Goal: Task Accomplishment & Management: Manage account settings

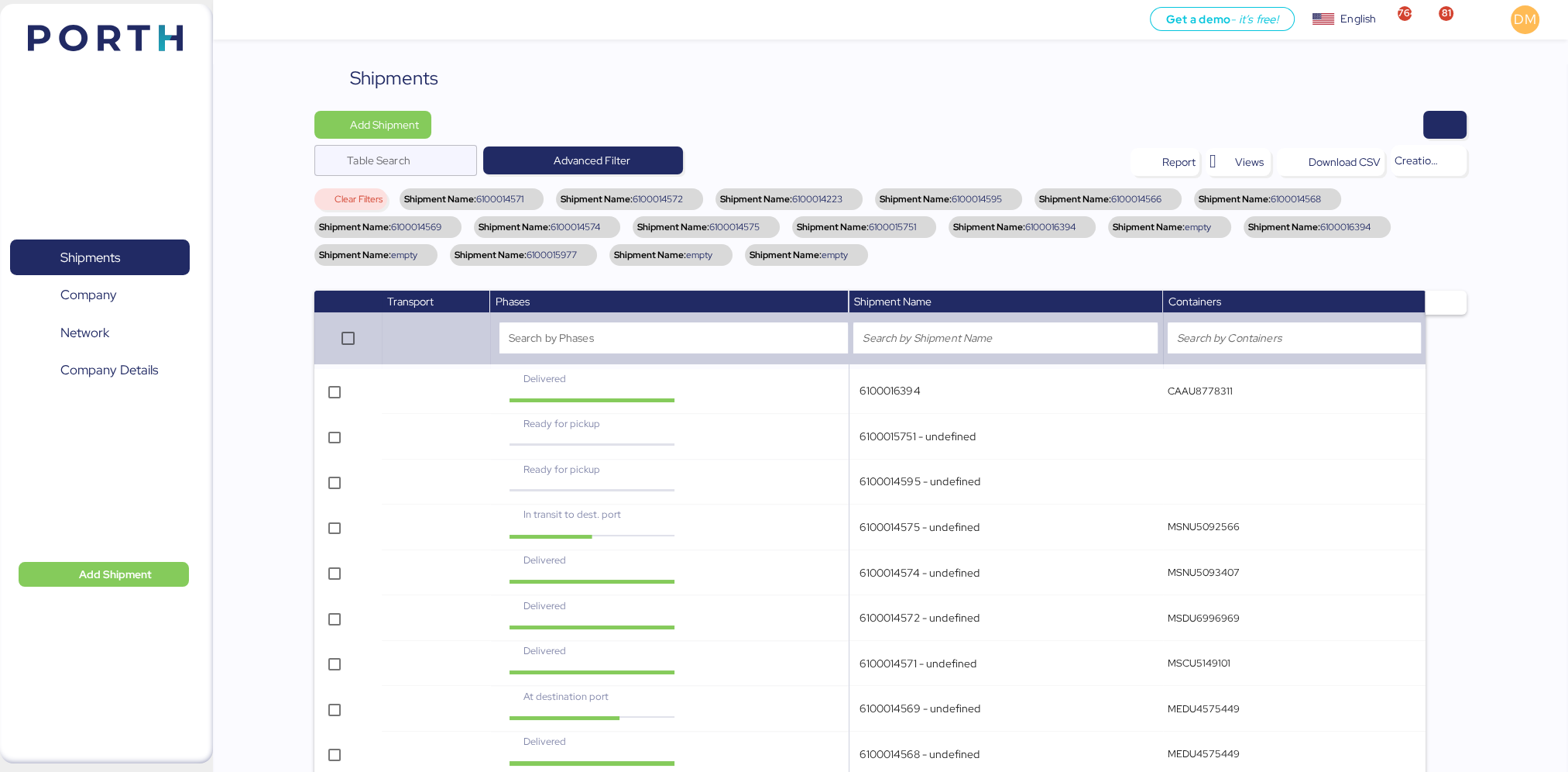
click at [361, 195] on span "Clear Filters" at bounding box center [359, 199] width 48 height 9
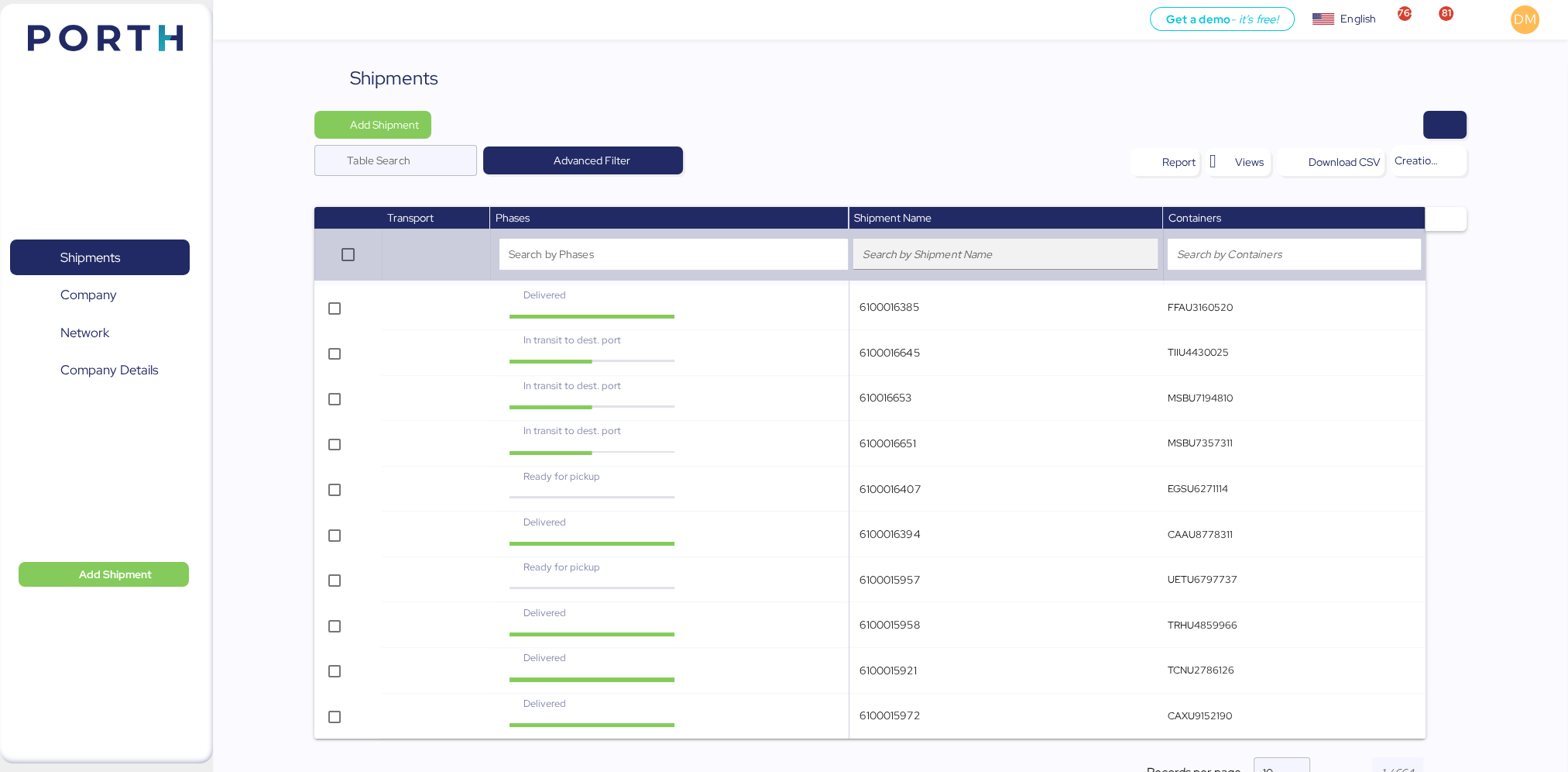
click at [923, 244] on div at bounding box center [1005, 254] width 286 height 31
type input "6100016406"
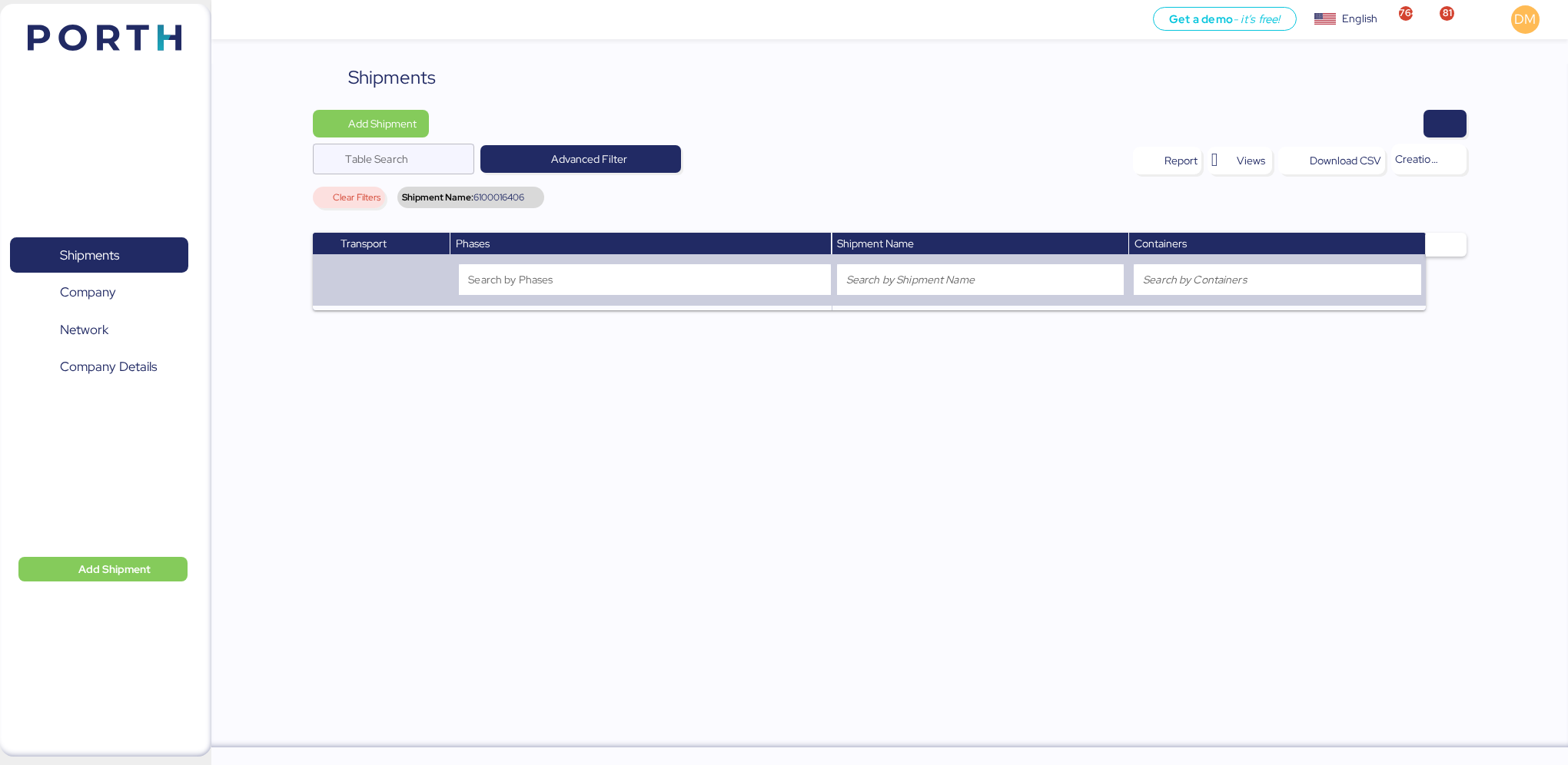
click at [358, 197] on span "Clear Filters" at bounding box center [357, 197] width 48 height 9
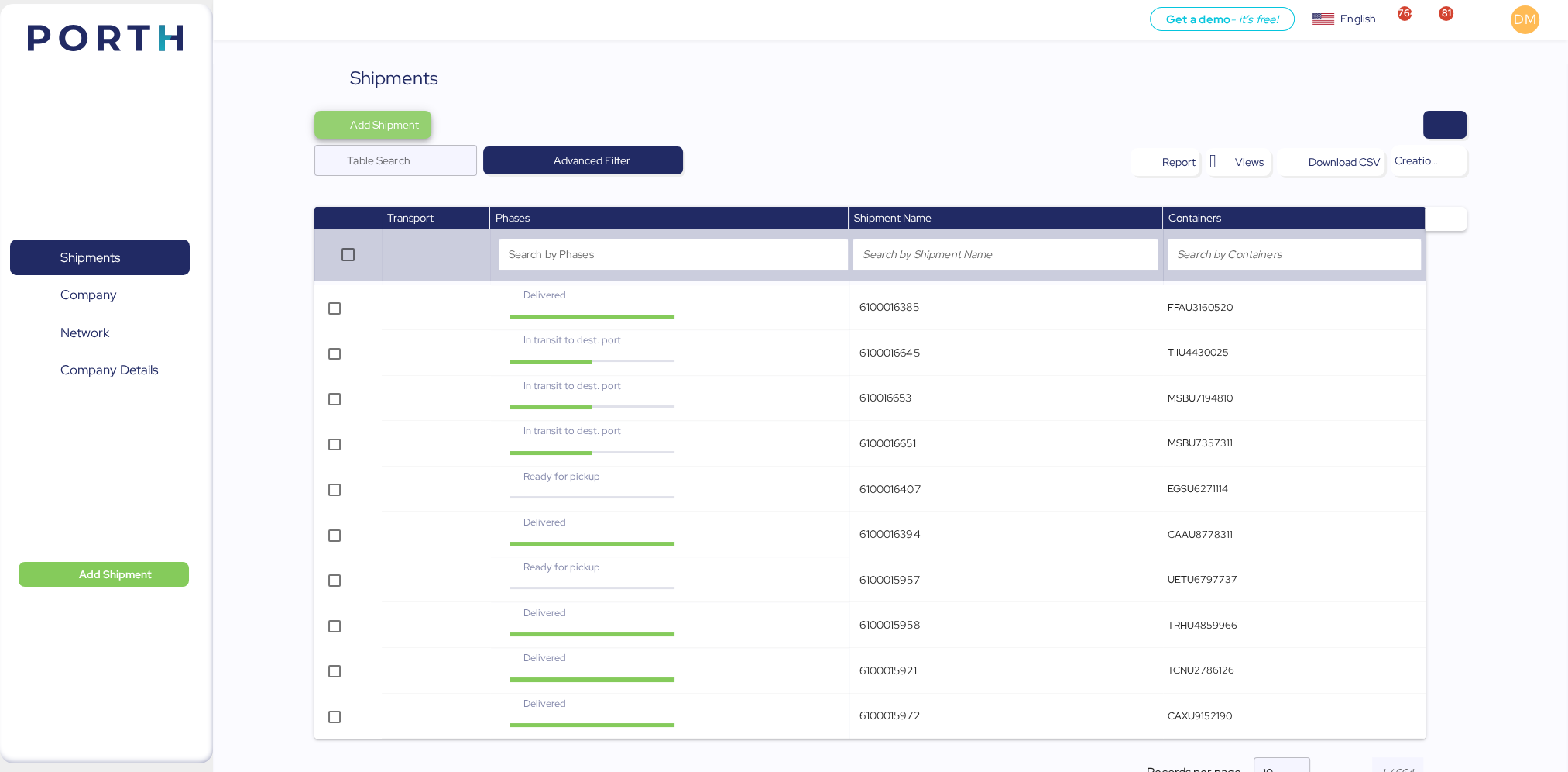
click at [373, 129] on span "Add Shipment" at bounding box center [384, 124] width 69 height 18
click at [380, 119] on span "Add Shipment" at bounding box center [384, 124] width 69 height 18
click at [433, 161] on input "Table Search" at bounding box center [408, 160] width 121 height 31
click at [957, 263] on input "search" at bounding box center [1005, 254] width 286 height 18
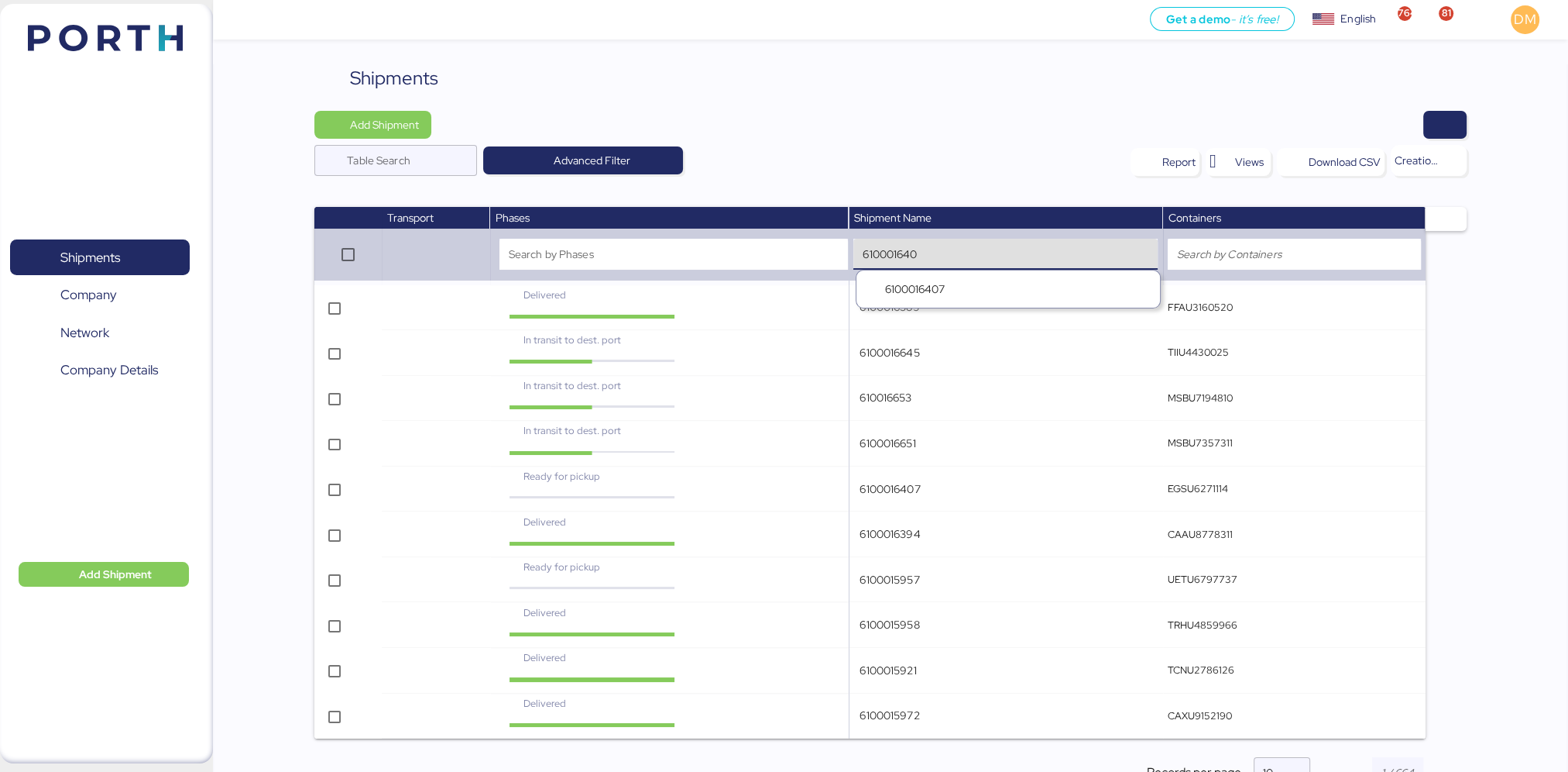
type input "6100016406"
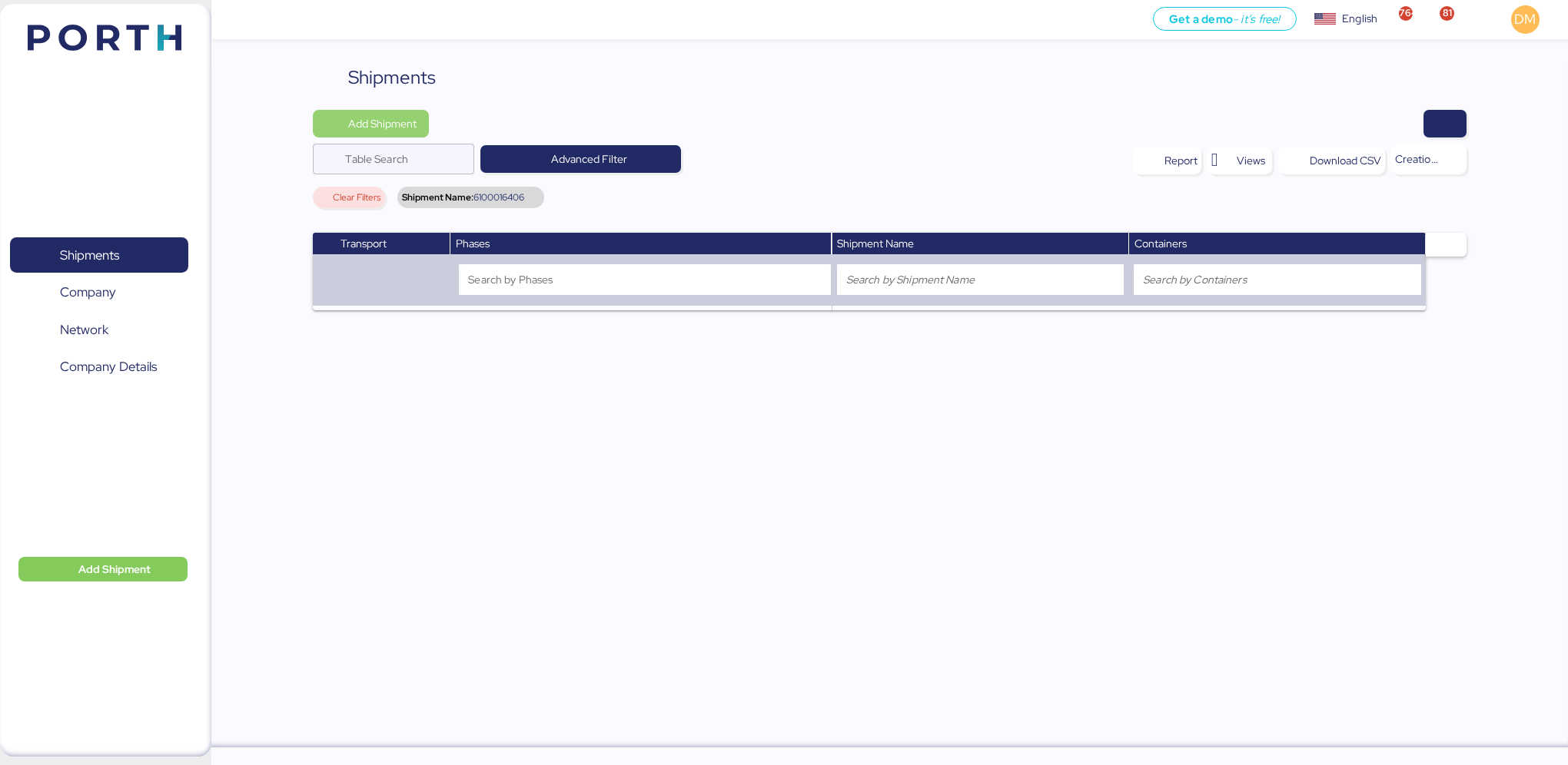
click at [397, 124] on span "Add Shipment" at bounding box center [382, 123] width 68 height 18
click at [405, 147] on div "Add Shipment Manually" at bounding box center [385, 150] width 119 height 21
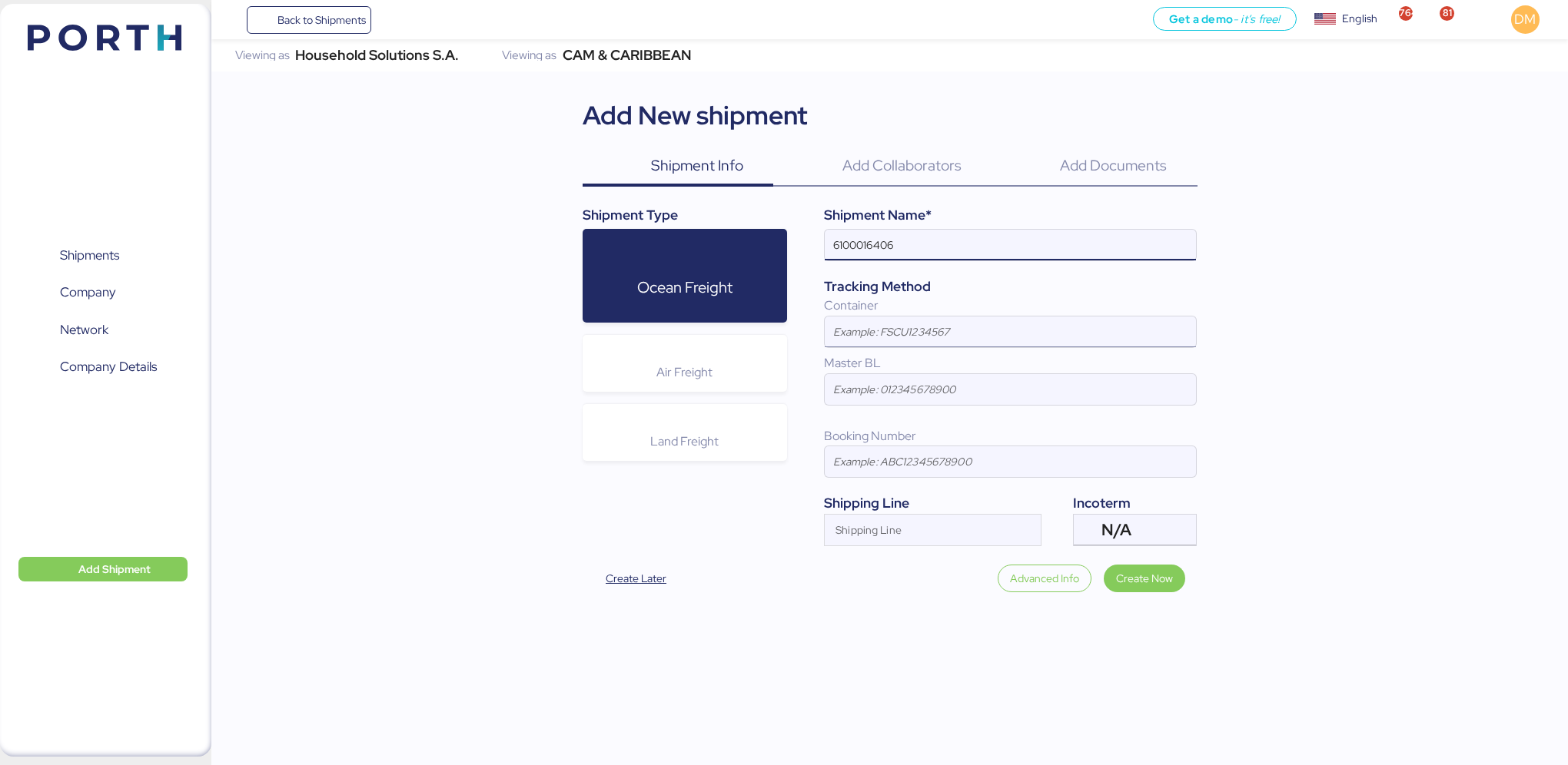
type input "6100016406"
click at [927, 337] on input at bounding box center [1010, 331] width 371 height 30
type input "CMAU4274112"
click at [862, 391] on input at bounding box center [1010, 389] width 371 height 30
type input "H"
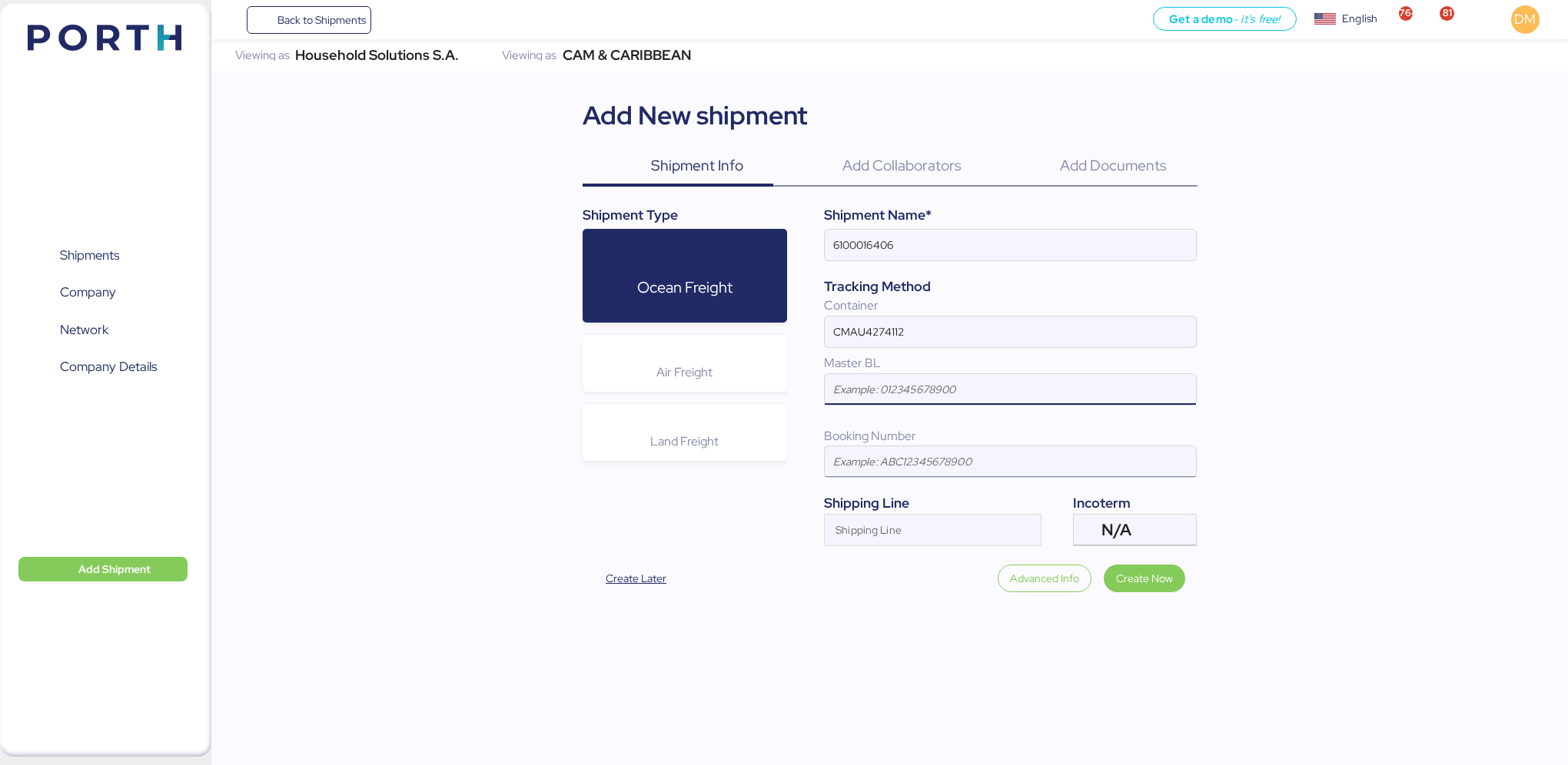
click at [876, 458] on input at bounding box center [1010, 461] width 371 height 30
type input "USH03000587"
click at [1131, 583] on span "Create Now" at bounding box center [1144, 578] width 57 height 18
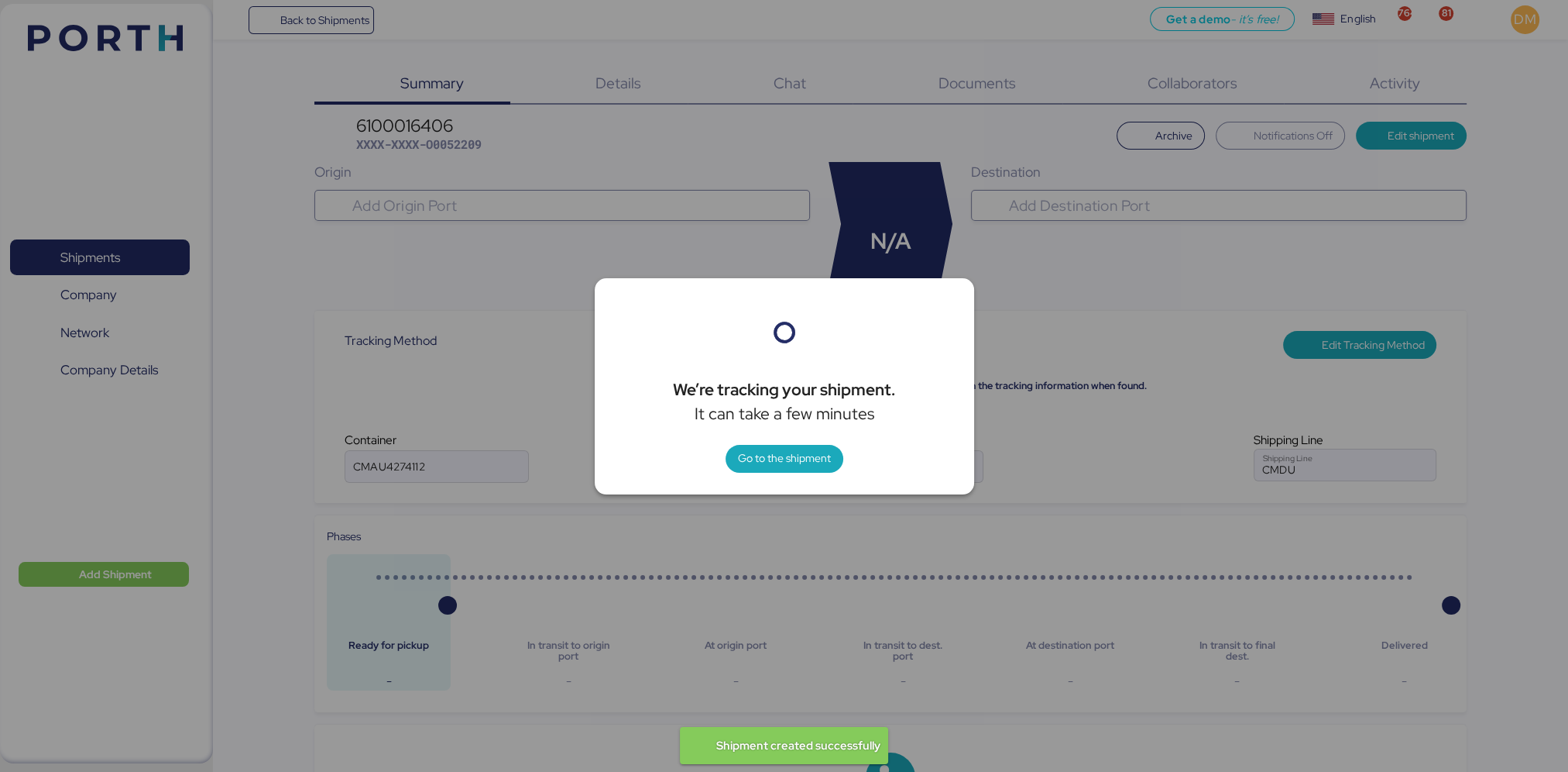
type input "CMA CGM"
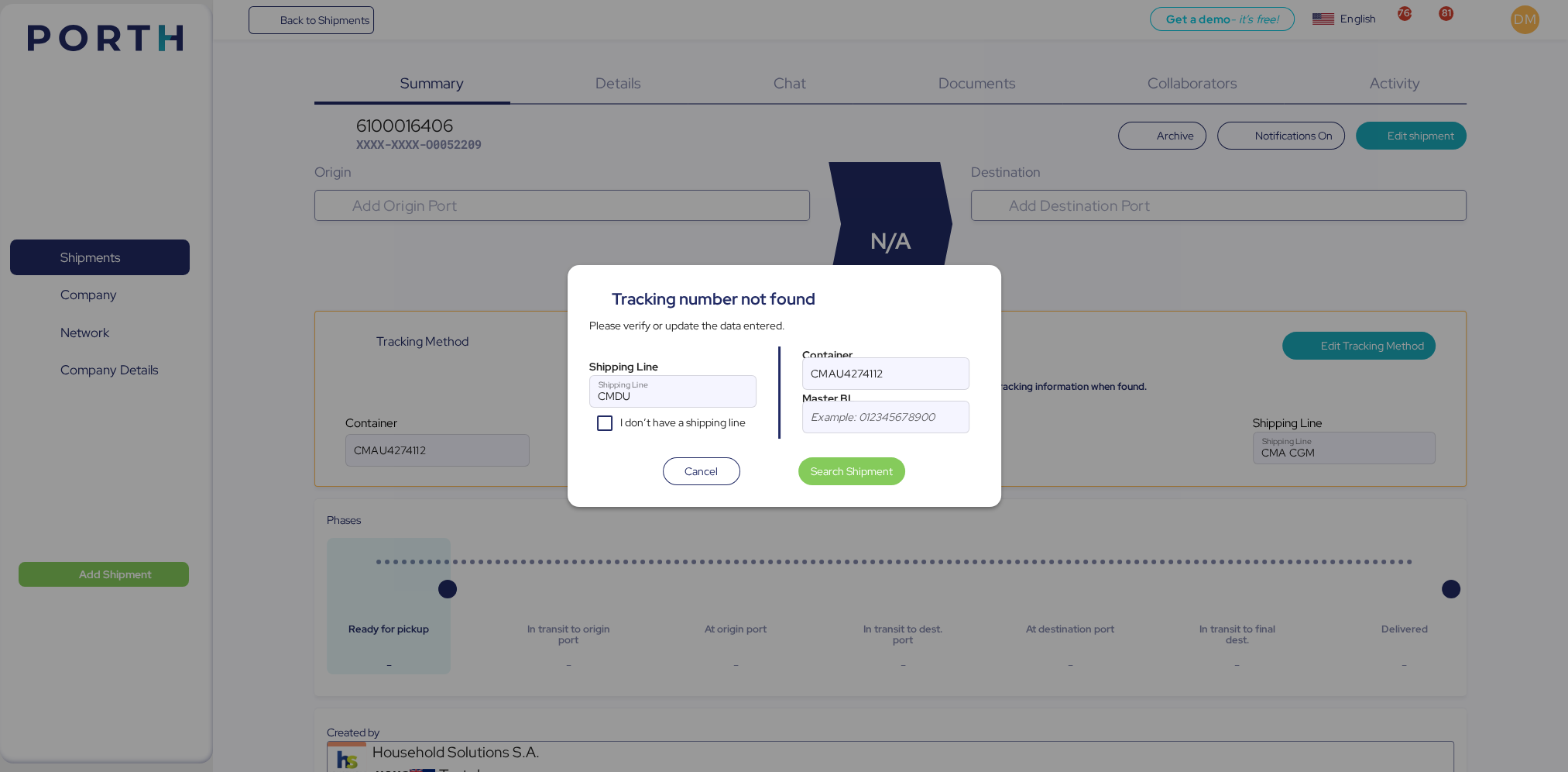
type input "CMA CGM"
click at [827, 471] on span "Search Shipment" at bounding box center [851, 471] width 82 height 18
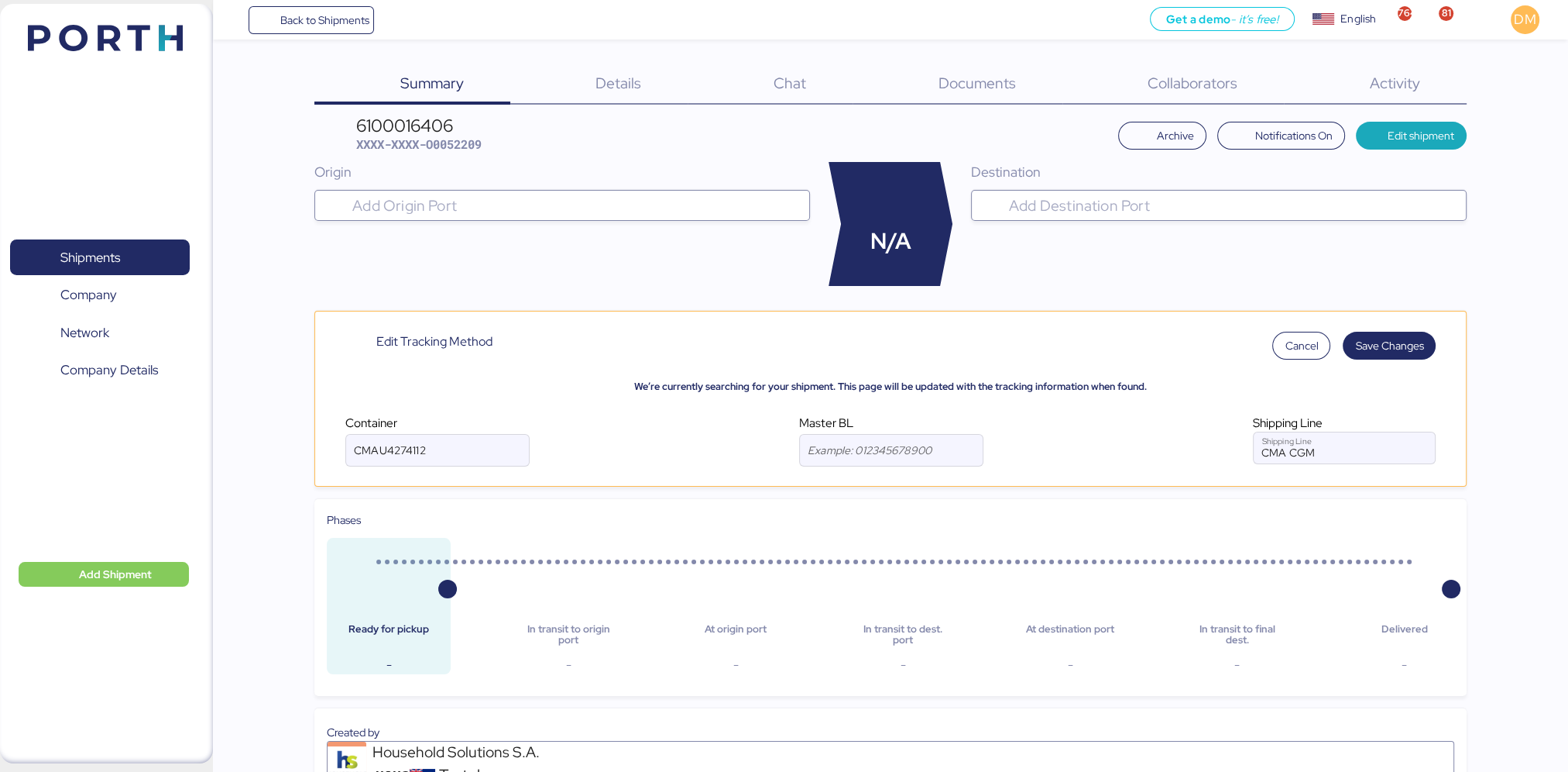
click at [630, 77] on span "Details" at bounding box center [618, 83] width 46 height 20
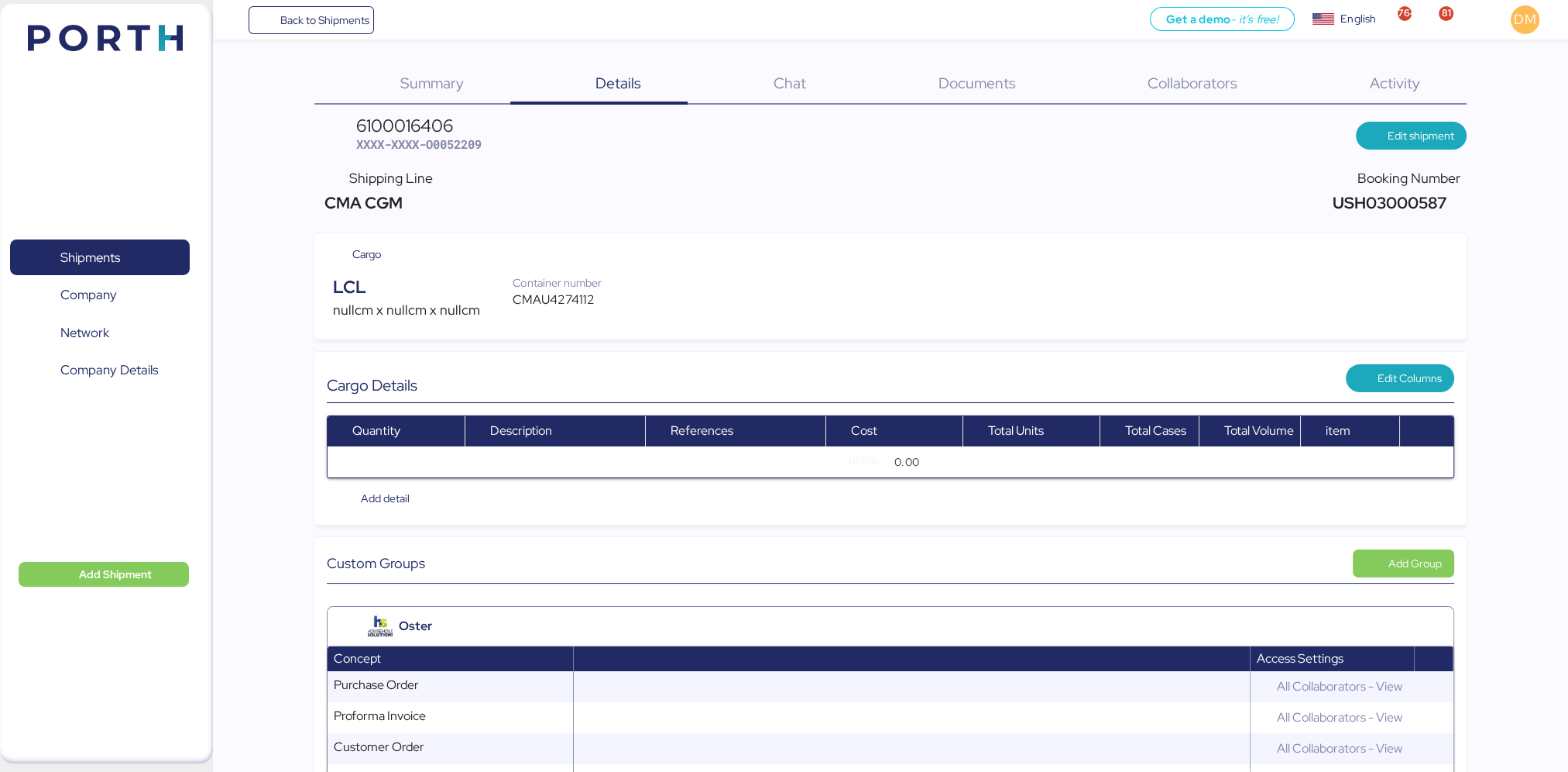
click at [601, 85] on span "Details" at bounding box center [618, 83] width 46 height 20
click at [617, 80] on span "Details" at bounding box center [618, 83] width 46 height 20
click at [1414, 129] on span "Edit shipment" at bounding box center [1421, 135] width 66 height 18
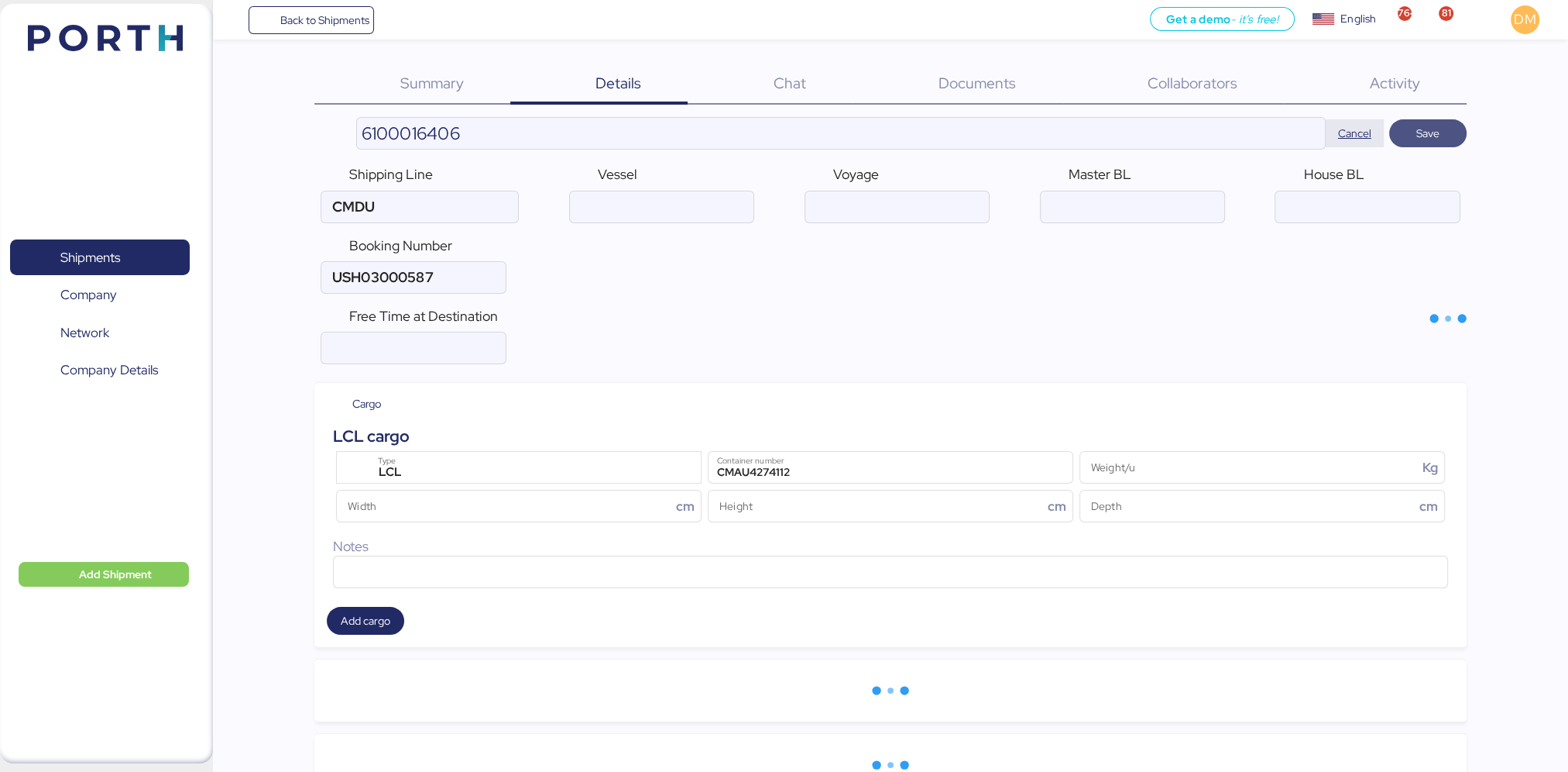
type input "CMA CGM"
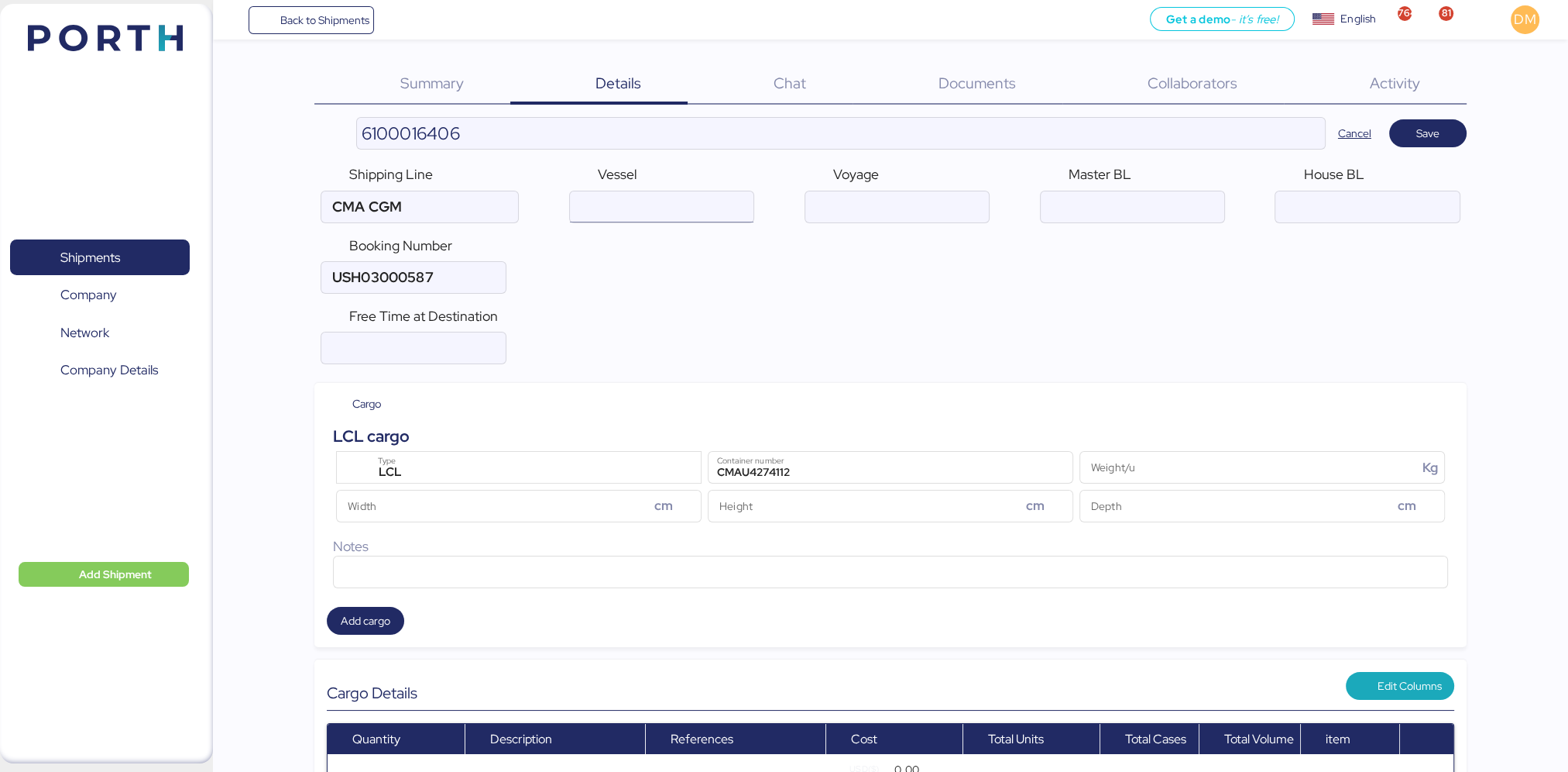
click at [656, 215] on input "ocean" at bounding box center [661, 206] width 183 height 31
type input "c"
type input "CMA CGM [GEOGRAPHIC_DATA]"
click at [860, 204] on input "ocean" at bounding box center [897, 206] width 183 height 31
type input "0WURFE2MA"
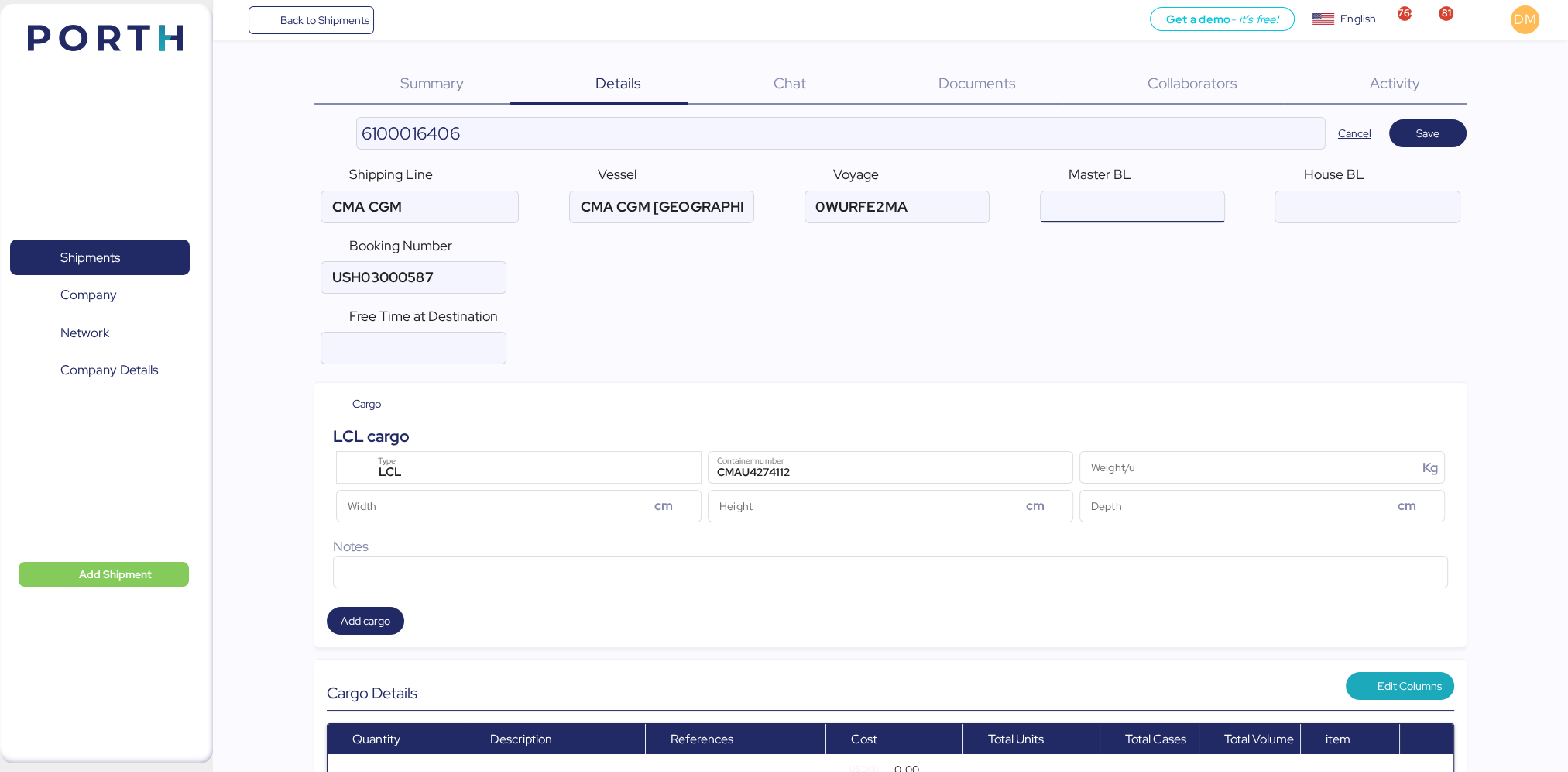
click at [1137, 208] on input "ocean" at bounding box center [1132, 206] width 183 height 31
type input "HTSH25070472"
click at [586, 342] on div "Free Time at Destination" at bounding box center [890, 335] width 1153 height 70
click at [1440, 134] on span "Save" at bounding box center [1429, 134] width 53 height 22
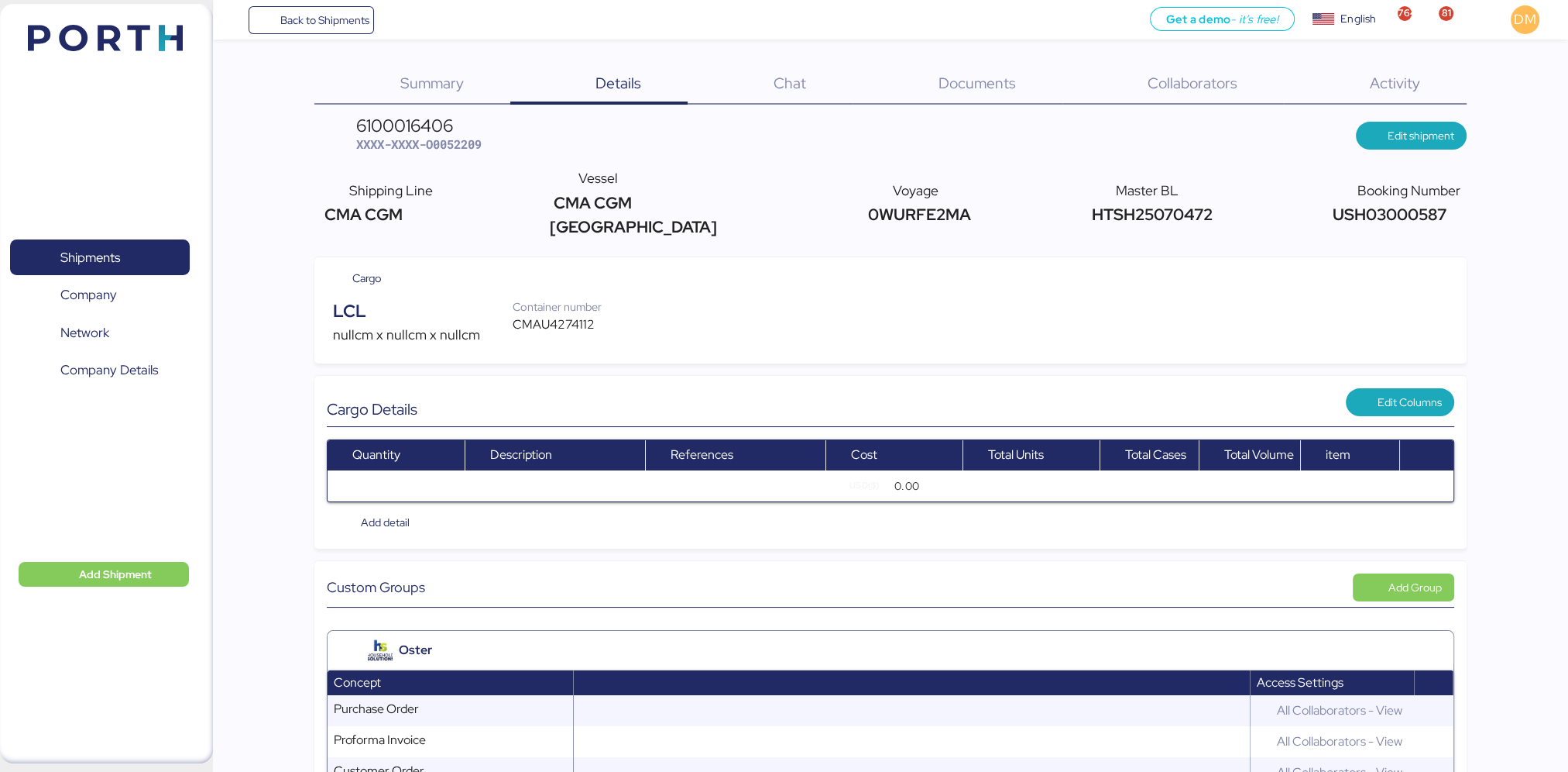
click at [775, 307] on div "LCL nullcm x nullcm x nullcm Container number CMAU4274112" at bounding box center [891, 322] width 1116 height 46
click at [440, 77] on span "Summary" at bounding box center [432, 83] width 64 height 20
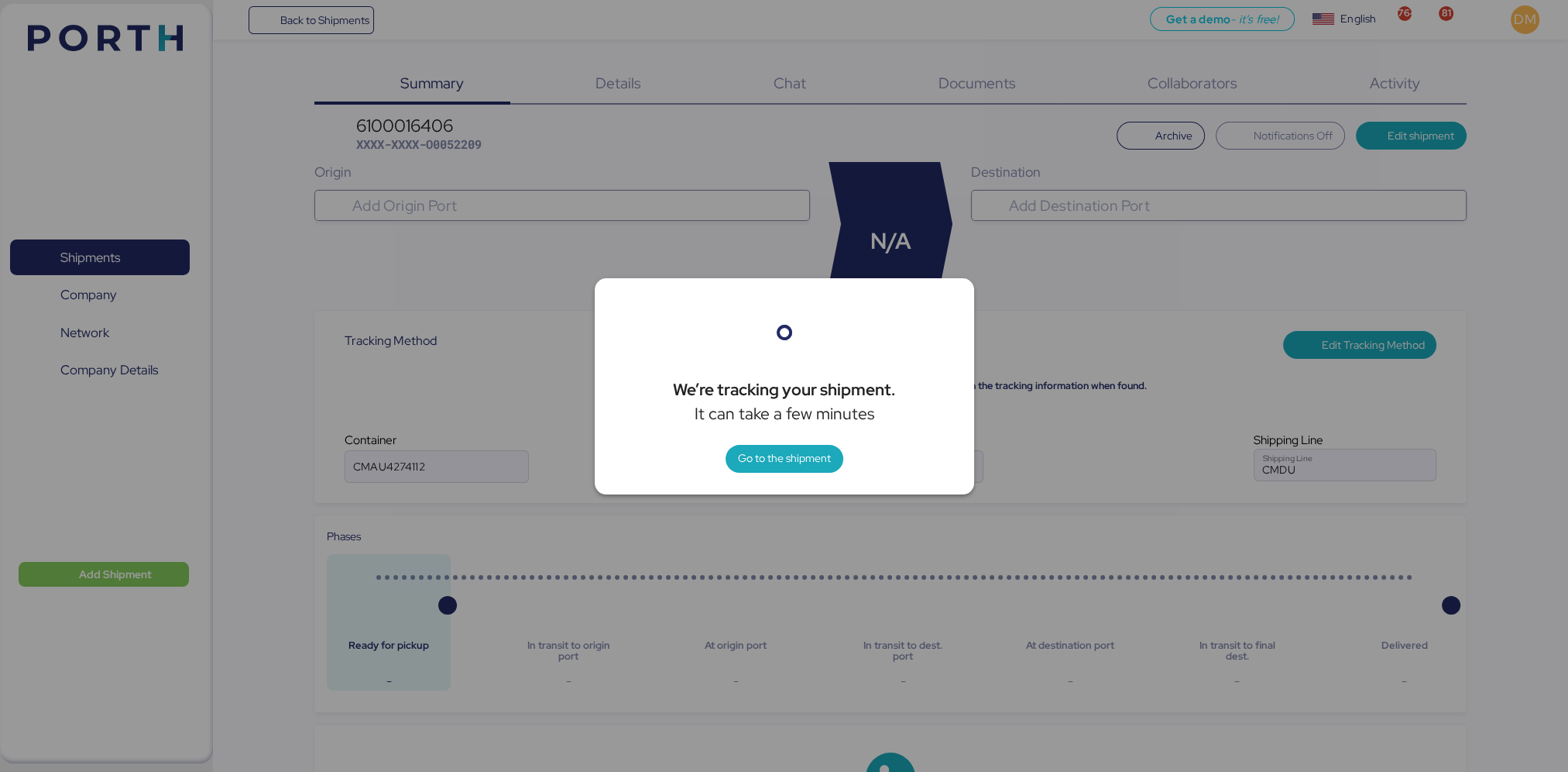
type input "CMA CGM"
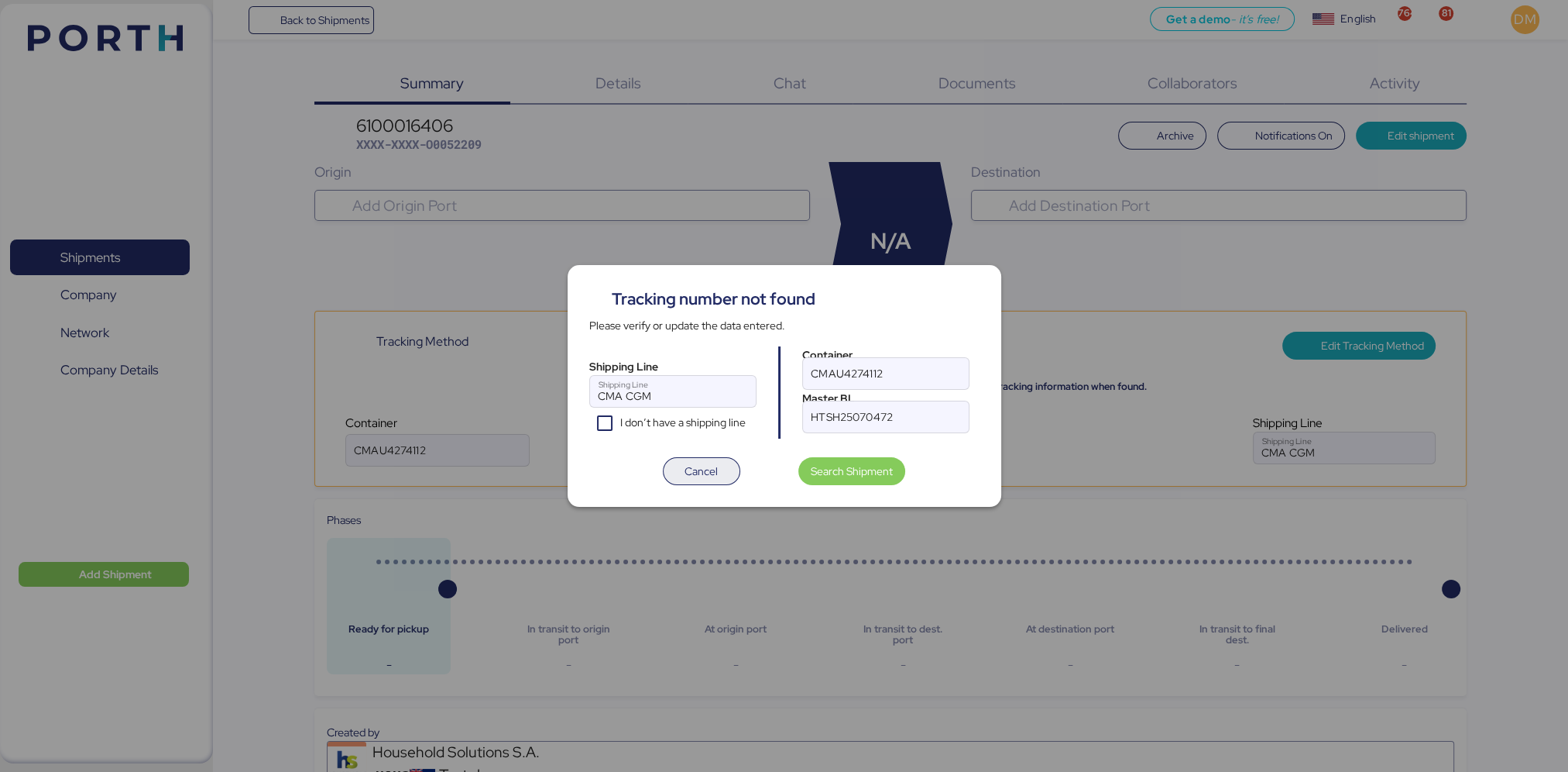
click at [713, 470] on span "Cancel" at bounding box center [701, 471] width 33 height 18
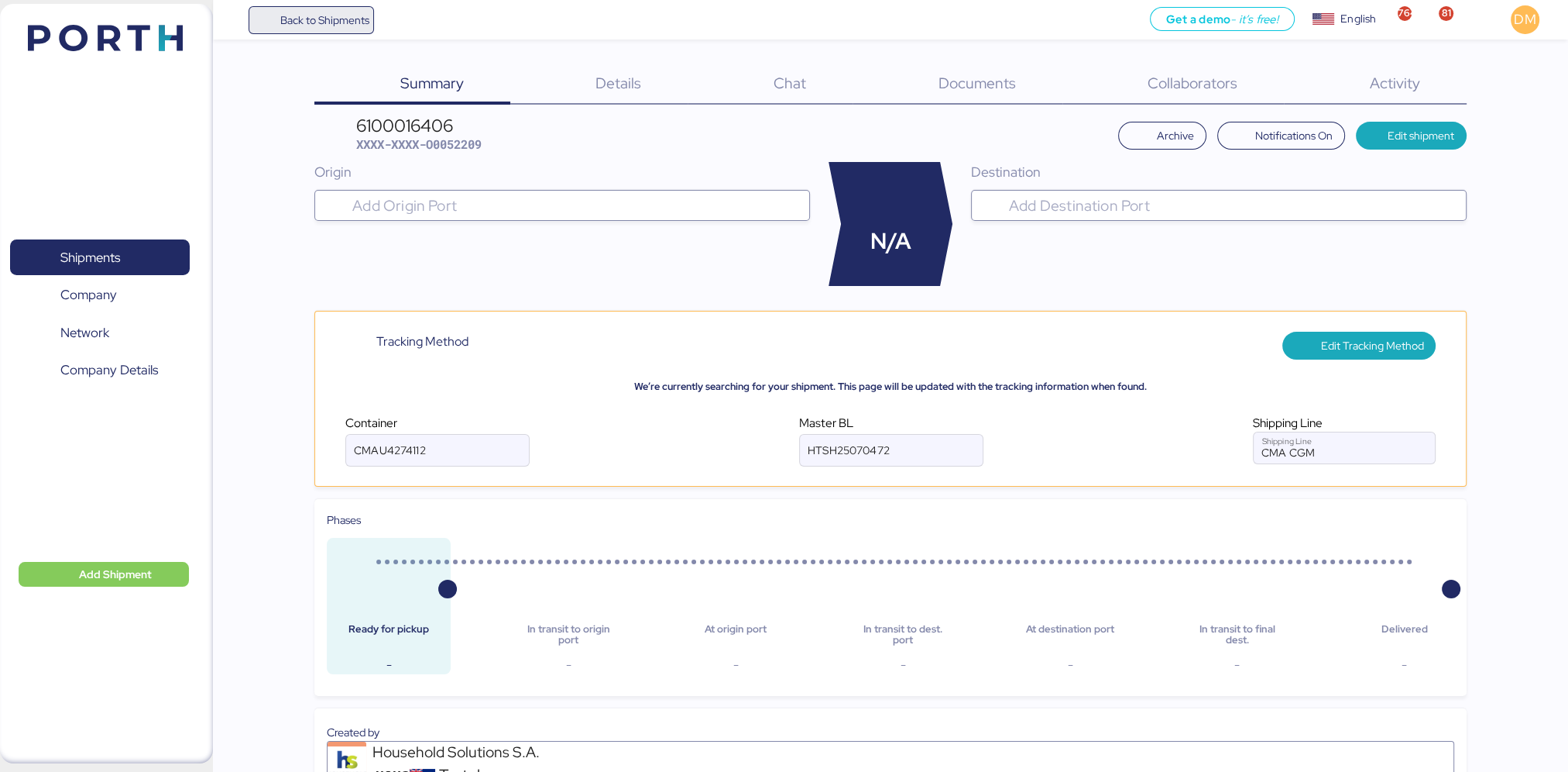
click at [302, 14] on span "Back to Shipments" at bounding box center [323, 20] width 89 height 18
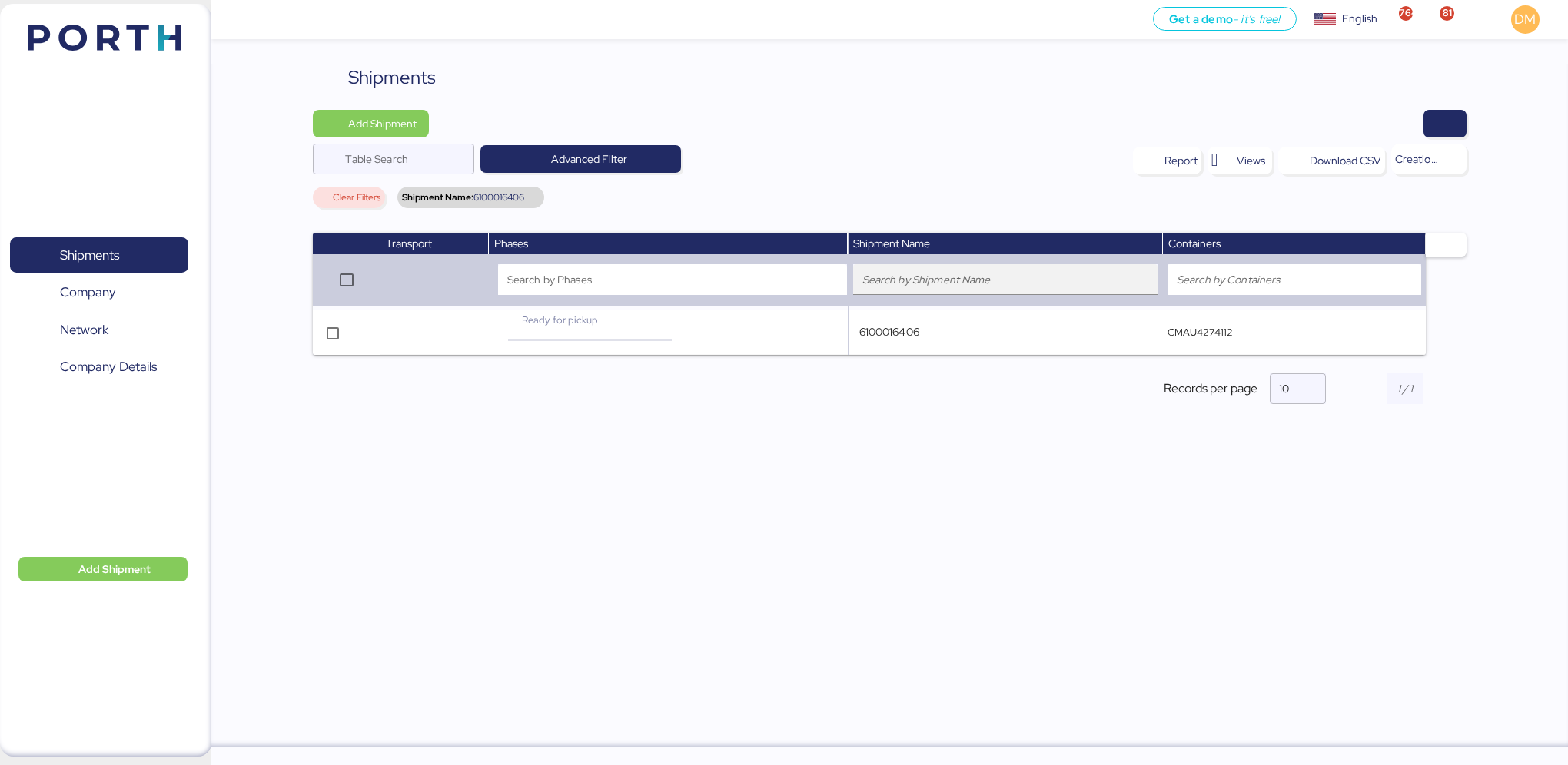
click at [914, 279] on input "search" at bounding box center [1006, 279] width 287 height 18
click at [893, 286] on input "search" at bounding box center [1006, 279] width 287 height 18
type input "6100015978"
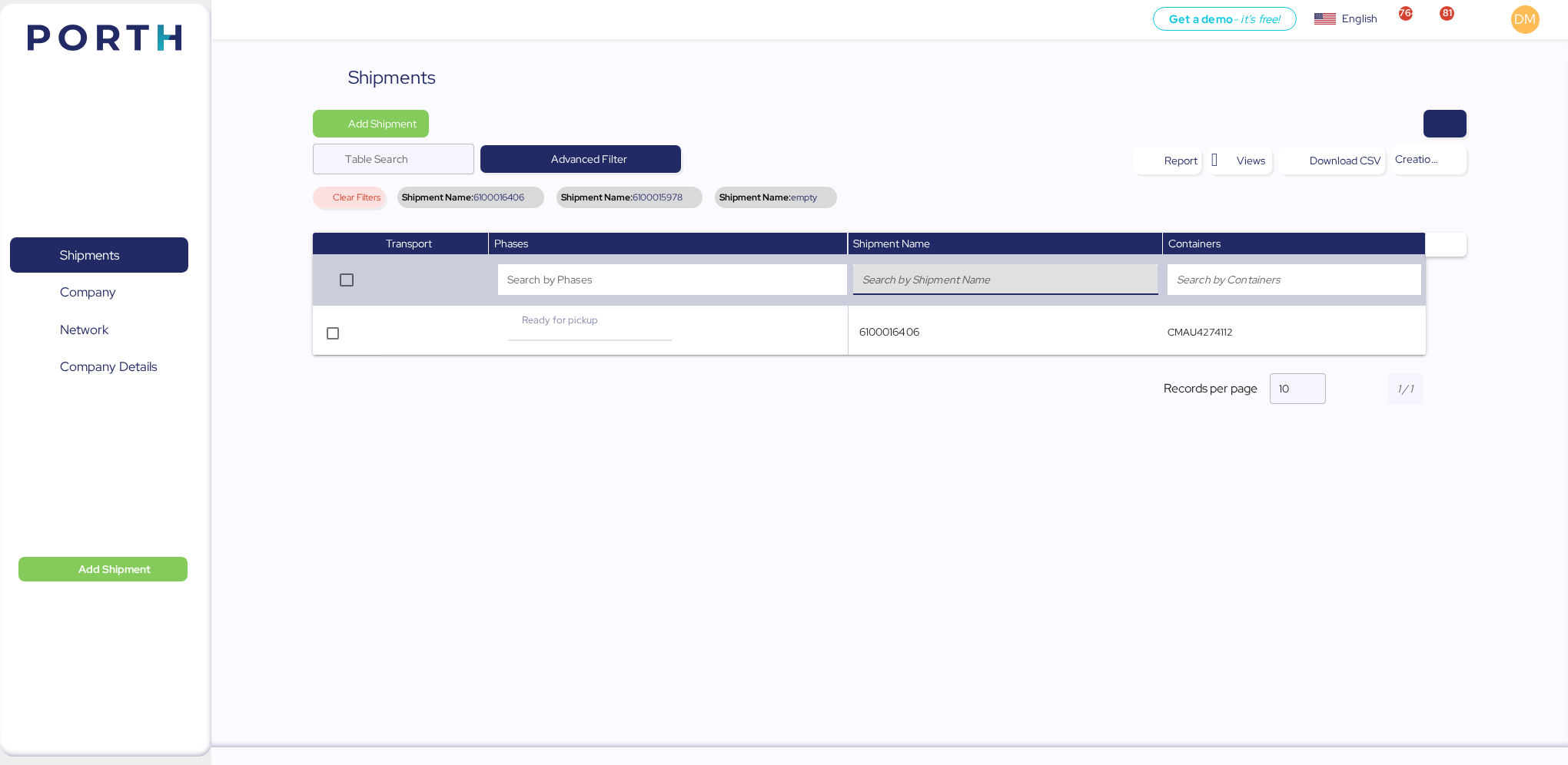
click at [904, 287] on input "search" at bounding box center [1006, 279] width 287 height 18
type input "6100015980"
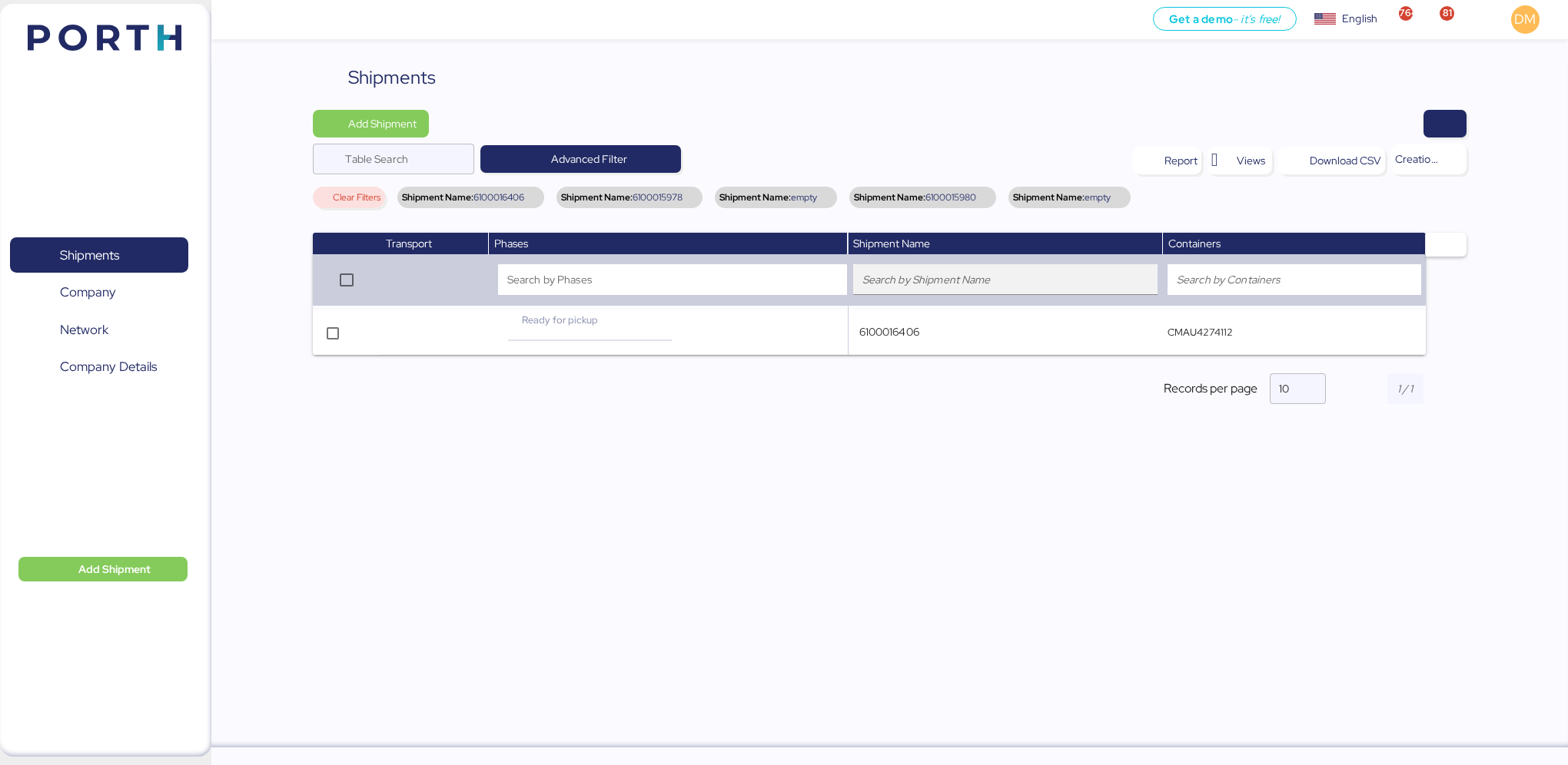
click at [904, 287] on input "search" at bounding box center [1006, 279] width 287 height 18
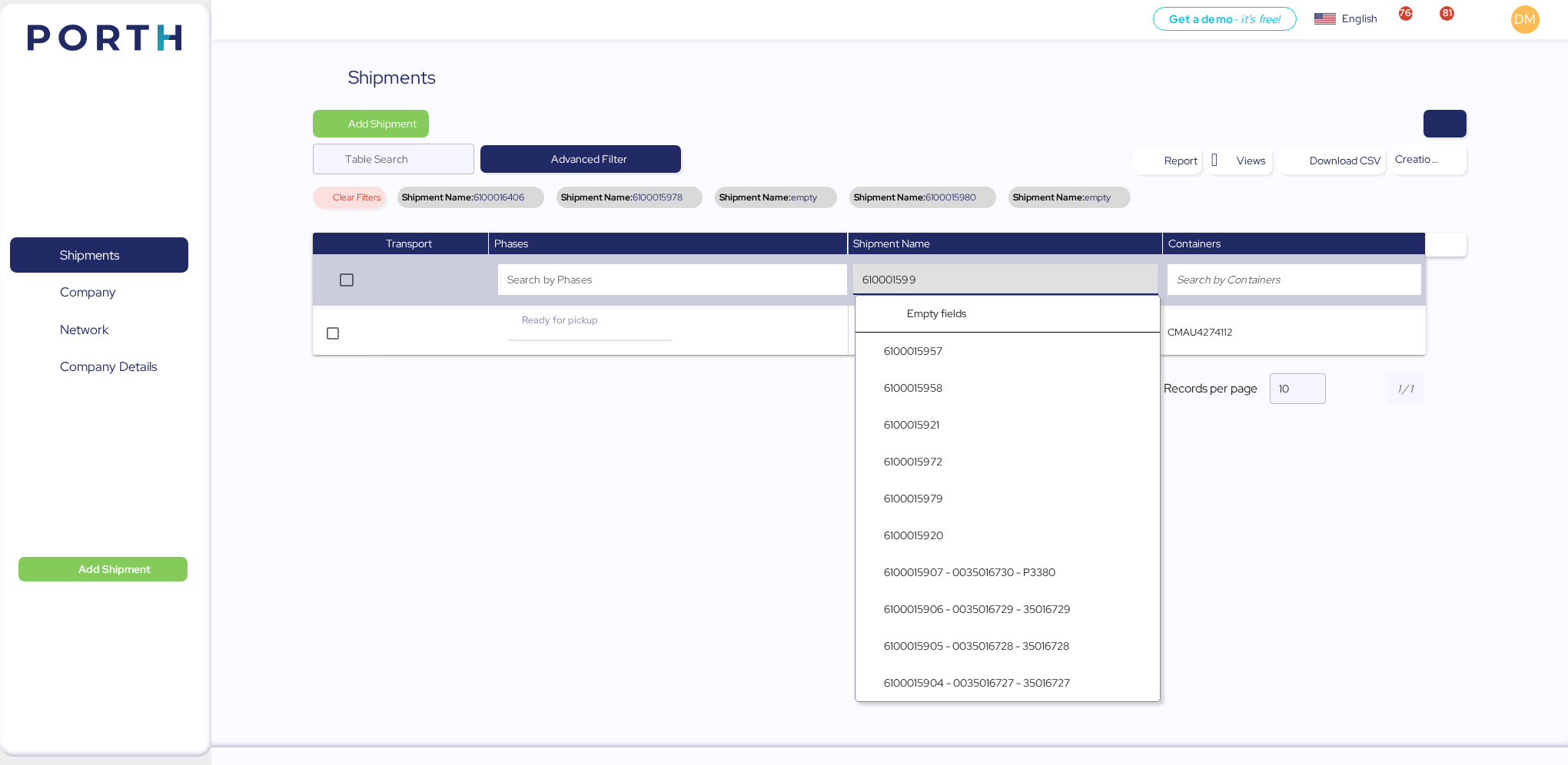
type input "6100015991"
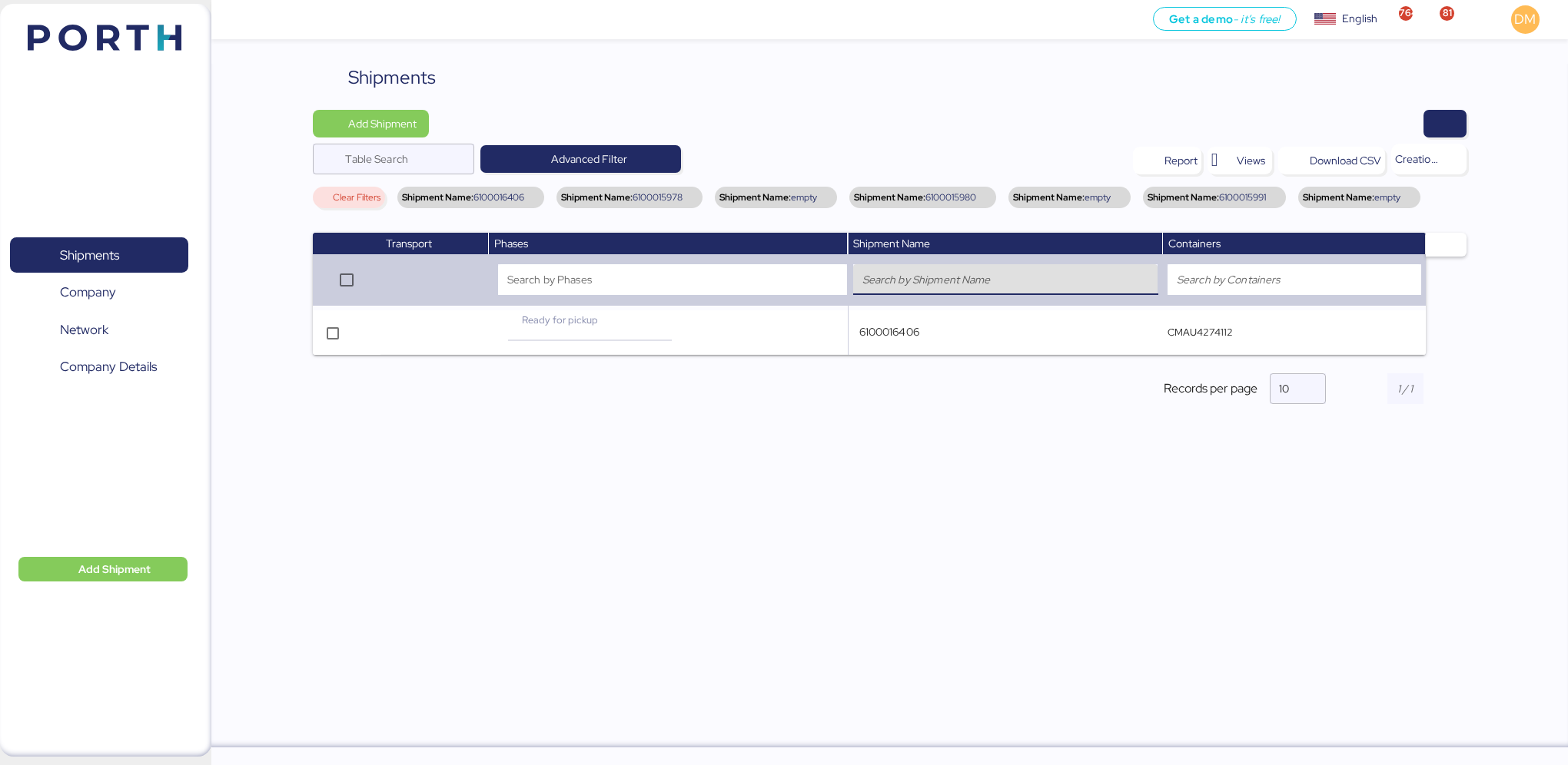
click at [928, 288] on input "search" at bounding box center [1006, 279] width 287 height 18
type input "6100016577"
